Goal: Complete application form

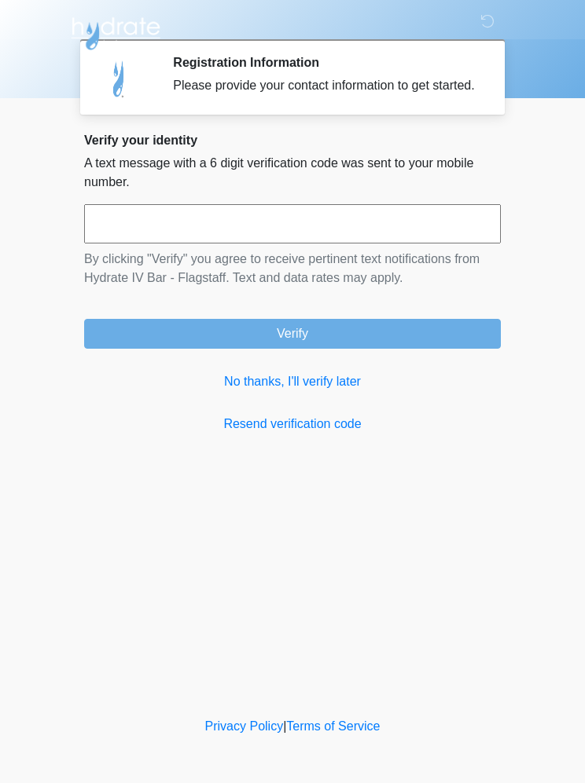
click at [259, 391] on link "No thanks, I'll verify later" at bounding box center [292, 381] width 416 height 19
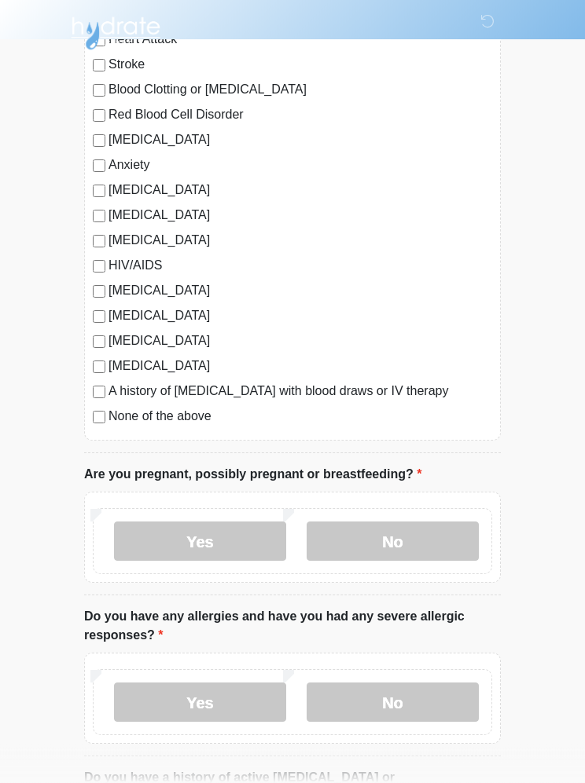
scroll to position [222, 0]
click at [422, 540] on label "No" at bounding box center [392, 541] width 172 height 39
click at [421, 699] on label "No" at bounding box center [392, 702] width 172 height 39
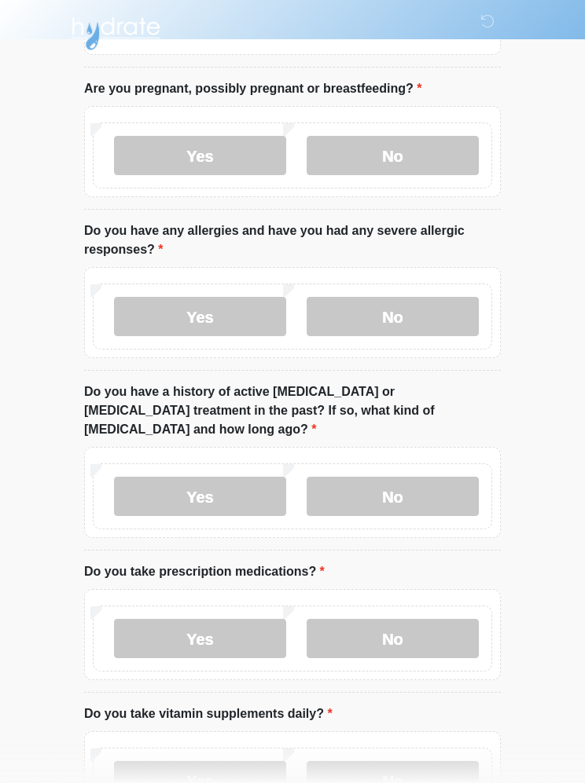
scroll to position [618, 0]
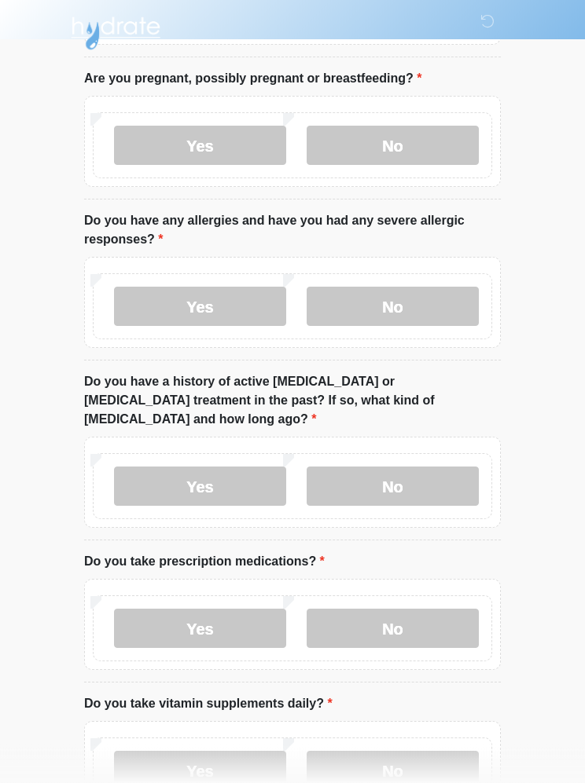
click at [435, 468] on label "No" at bounding box center [392, 487] width 172 height 39
click at [423, 618] on label "No" at bounding box center [392, 628] width 172 height 39
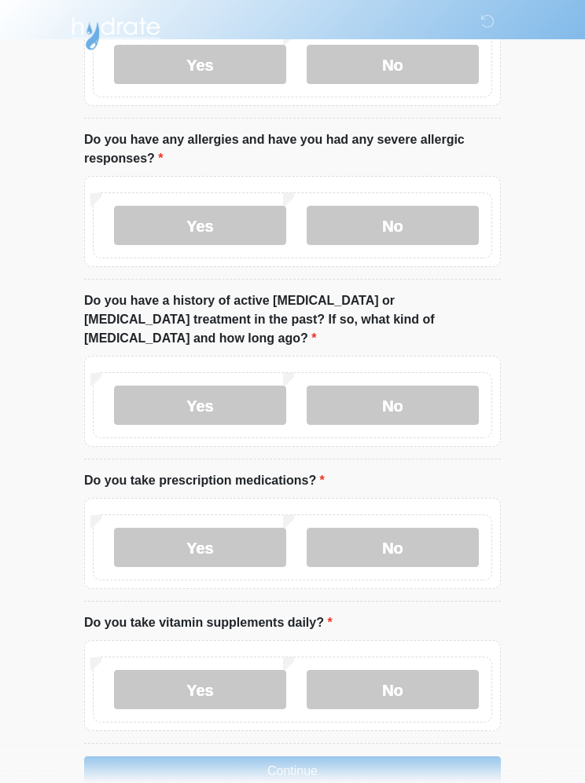
scroll to position [698, 0]
click at [440, 674] on label "No" at bounding box center [392, 691] width 172 height 39
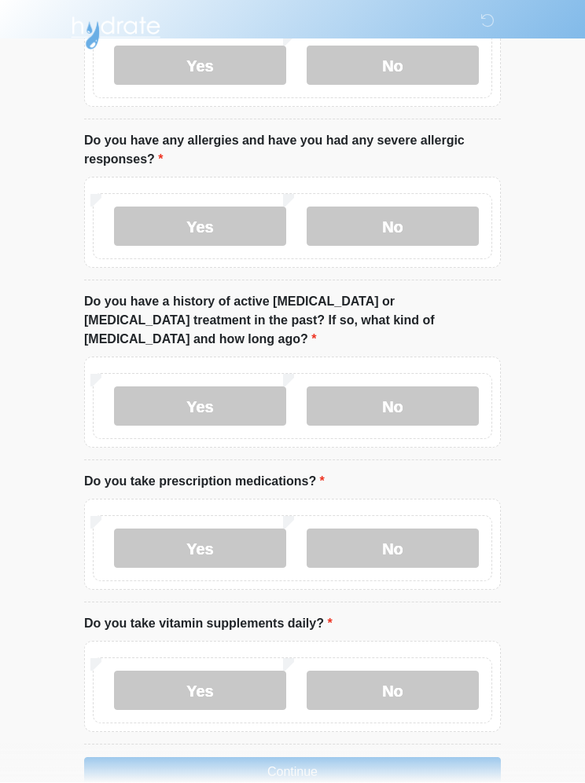
scroll to position [766, 0]
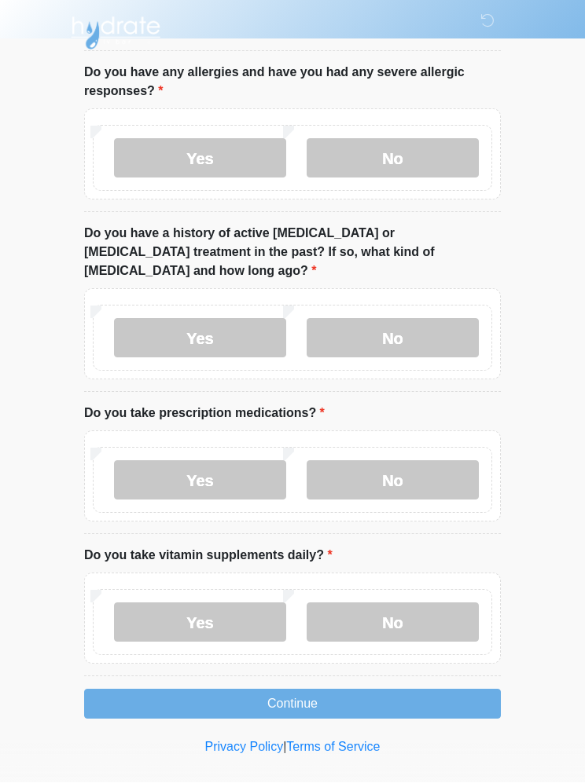
click at [423, 690] on button "Continue" at bounding box center [292, 705] width 416 height 30
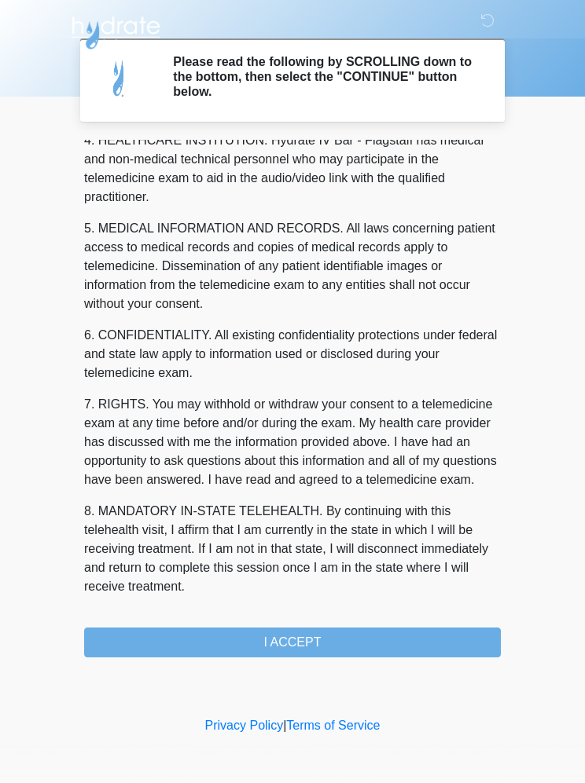
scroll to position [461, 0]
click at [412, 650] on button "I ACCEPT" at bounding box center [292, 644] width 416 height 30
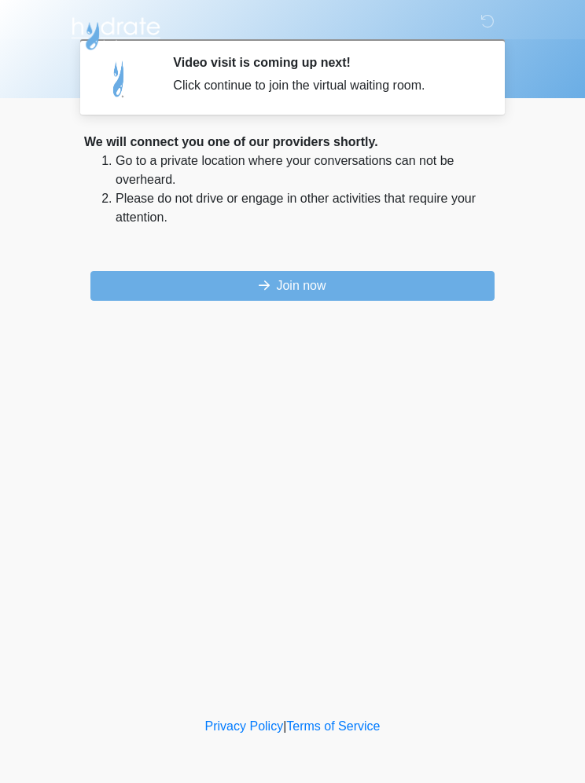
click at [211, 293] on button "Join now" at bounding box center [292, 286] width 404 height 30
